Goal: Navigation & Orientation: Find specific page/section

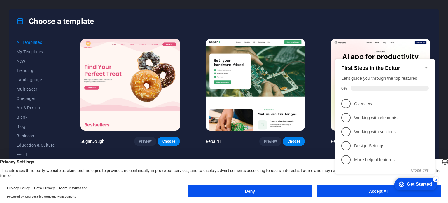
click at [335, 193] on appcues-checklist "Contextual help checklist present on screen" at bounding box center [386, 122] width 106 height 144
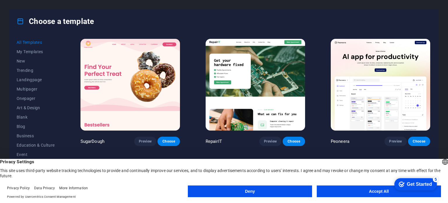
scroll to position [29, 0]
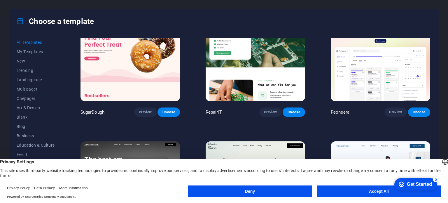
click at [357, 194] on button "Accept All" at bounding box center [379, 191] width 124 height 12
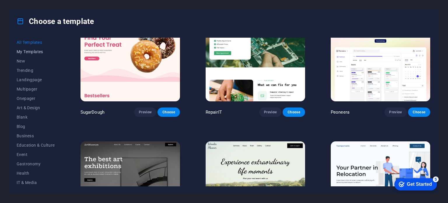
click at [36, 53] on span "My Templates" at bounding box center [36, 51] width 38 height 5
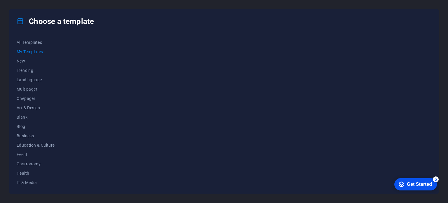
scroll to position [0, 0]
click at [36, 43] on span "All Templates" at bounding box center [36, 42] width 38 height 5
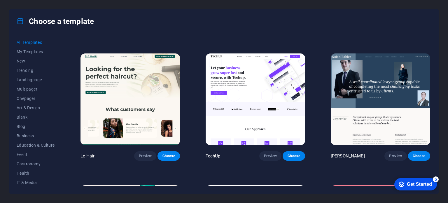
scroll to position [1838, 0]
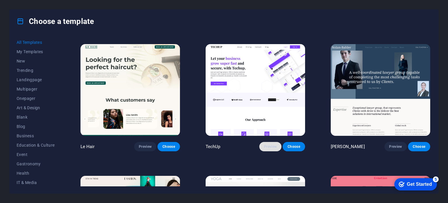
click at [271, 144] on span "Preview" at bounding box center [270, 146] width 13 height 5
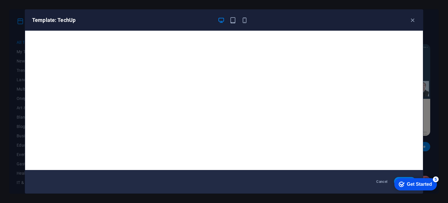
scroll to position [1, 0]
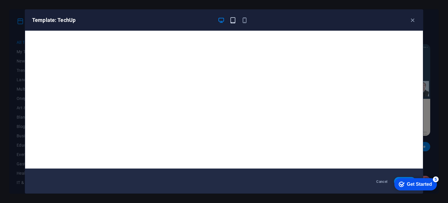
click at [233, 20] on icon "button" at bounding box center [233, 20] width 7 height 7
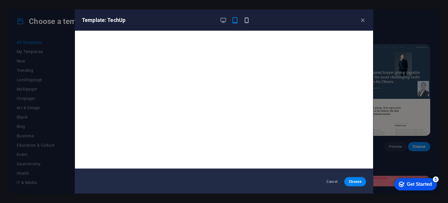
click at [244, 18] on icon "button" at bounding box center [246, 20] width 7 height 7
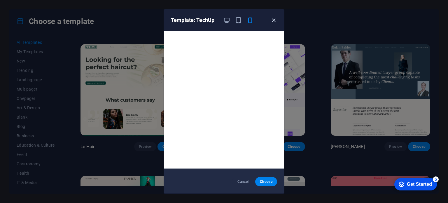
click at [273, 19] on icon "button" at bounding box center [273, 20] width 7 height 7
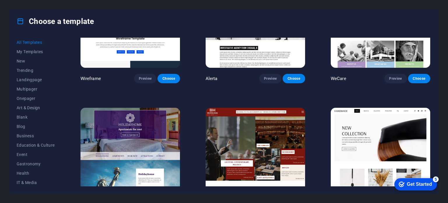
scroll to position [3355, 0]
